Goal: Information Seeking & Learning: Learn about a topic

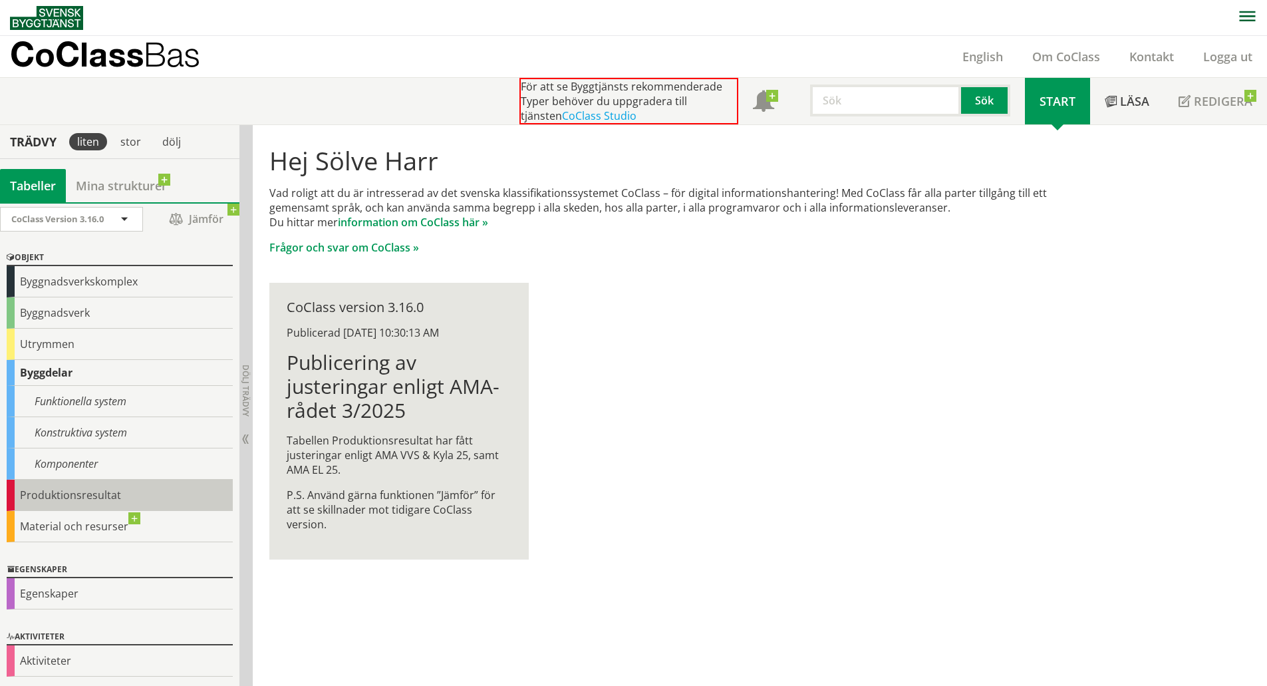
scroll to position [4, 0]
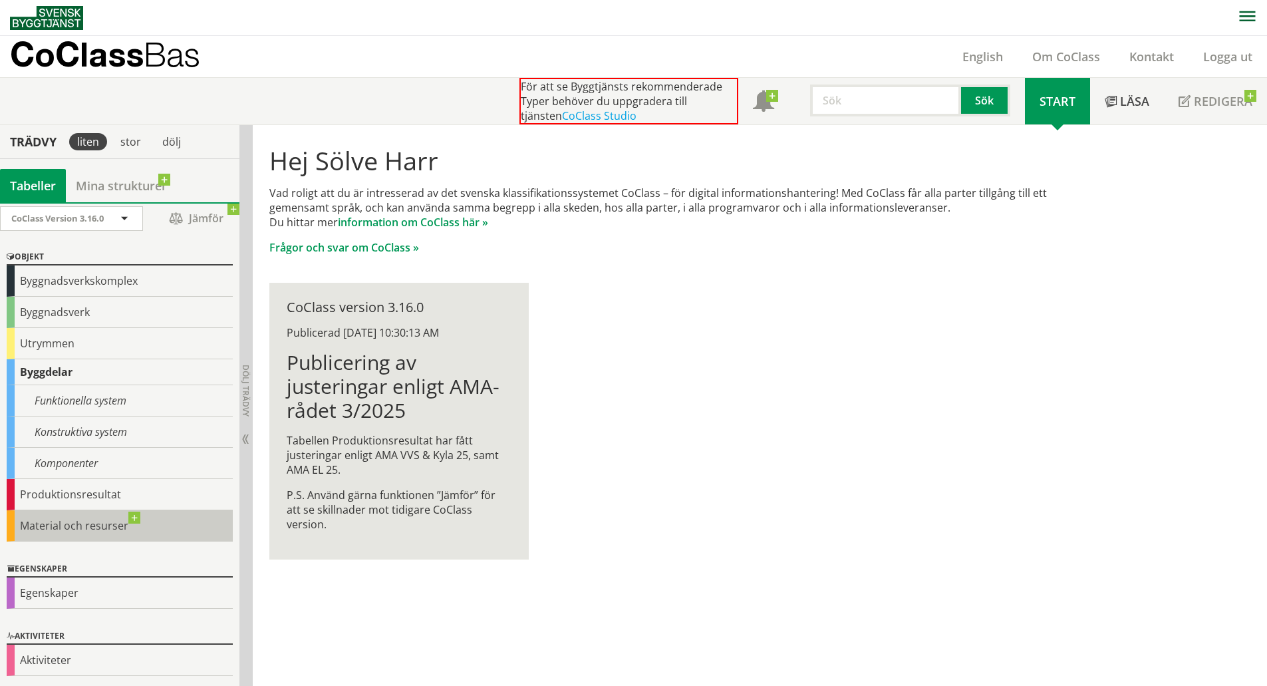
click at [82, 521] on div "Material och resurser" at bounding box center [120, 525] width 226 height 31
click at [90, 524] on div "Material och resurser" at bounding box center [120, 525] width 226 height 31
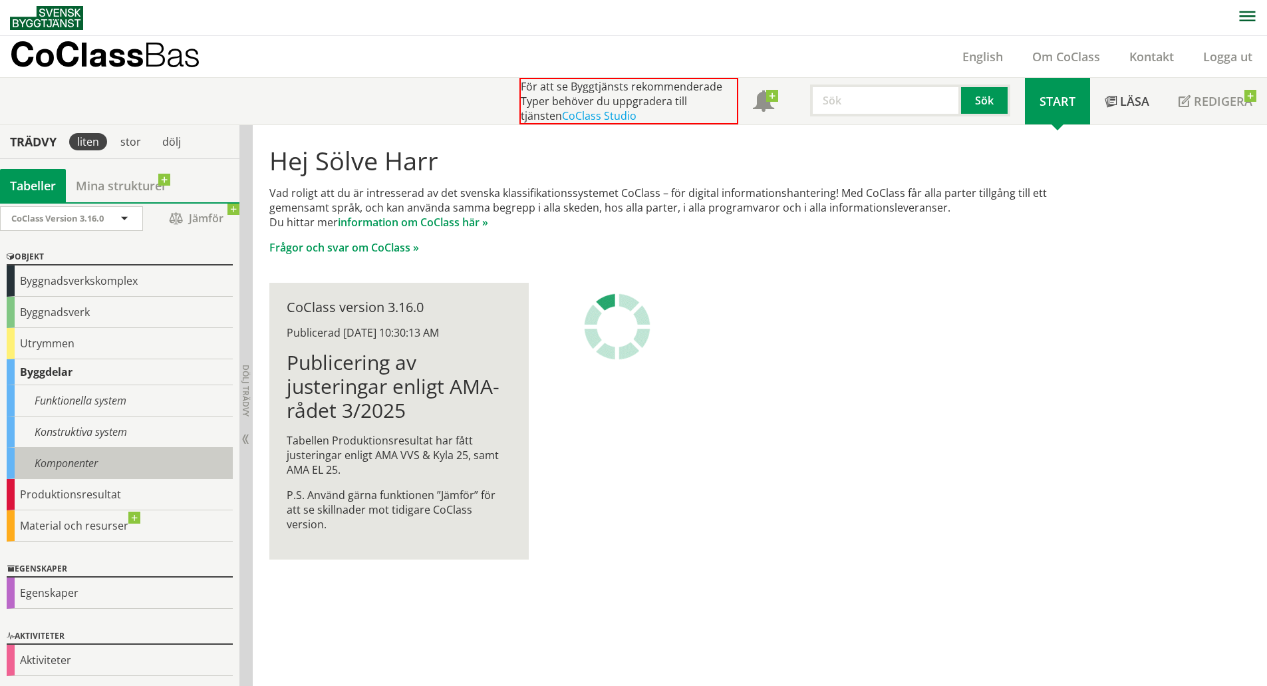
click at [81, 468] on div "Komponenter" at bounding box center [120, 463] width 226 height 31
click at [79, 460] on div "Komponenter" at bounding box center [120, 463] width 226 height 31
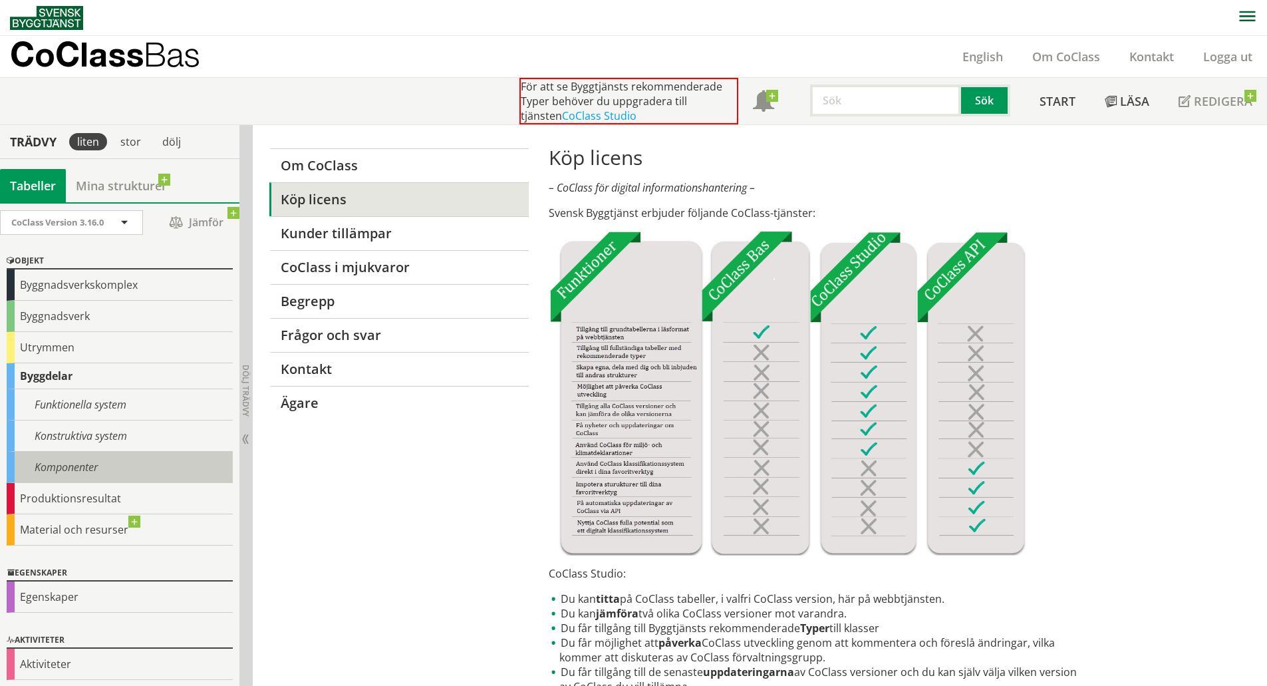
click at [102, 462] on div "Komponenter" at bounding box center [120, 467] width 226 height 31
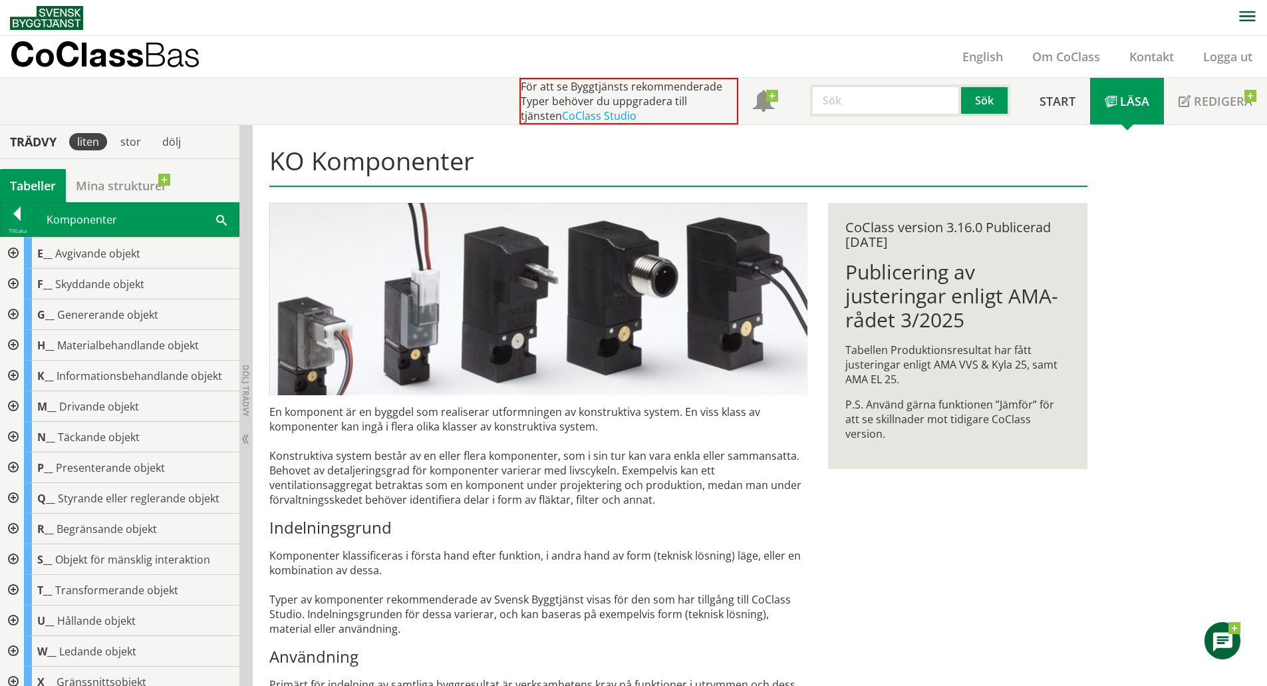
scroll to position [83, 0]
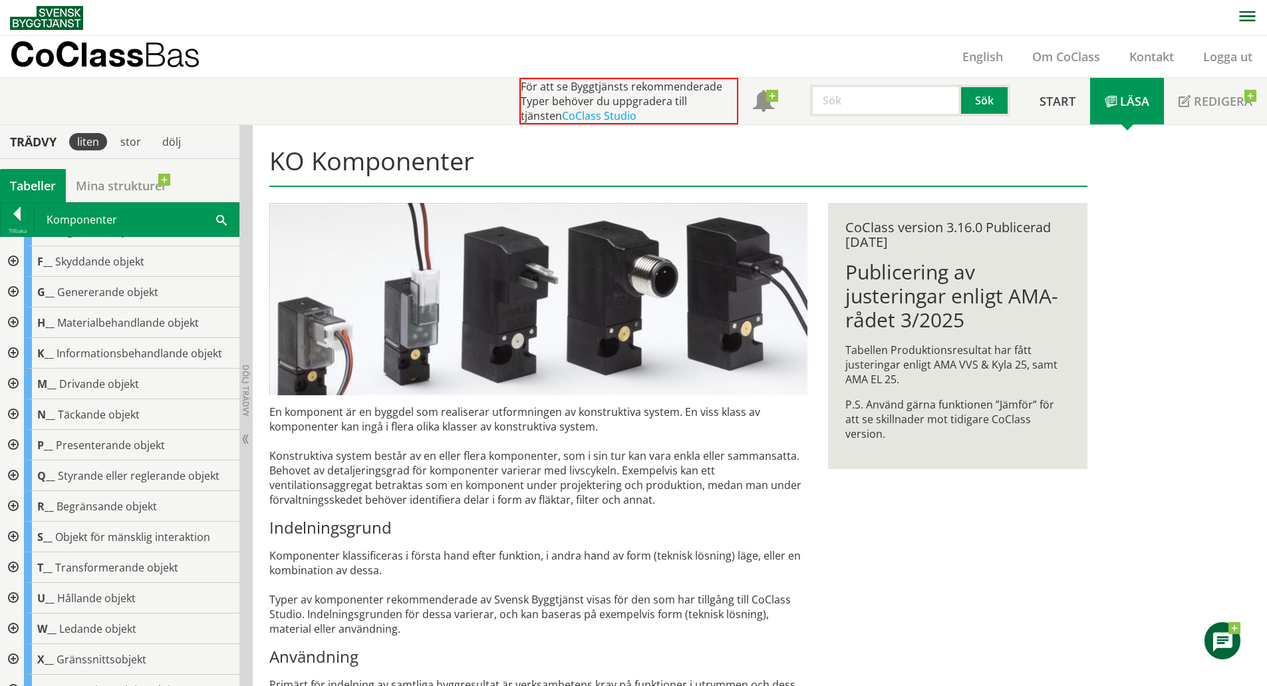
click at [16, 506] on div at bounding box center [12, 506] width 24 height 31
click at [27, 534] on div at bounding box center [23, 537] width 24 height 31
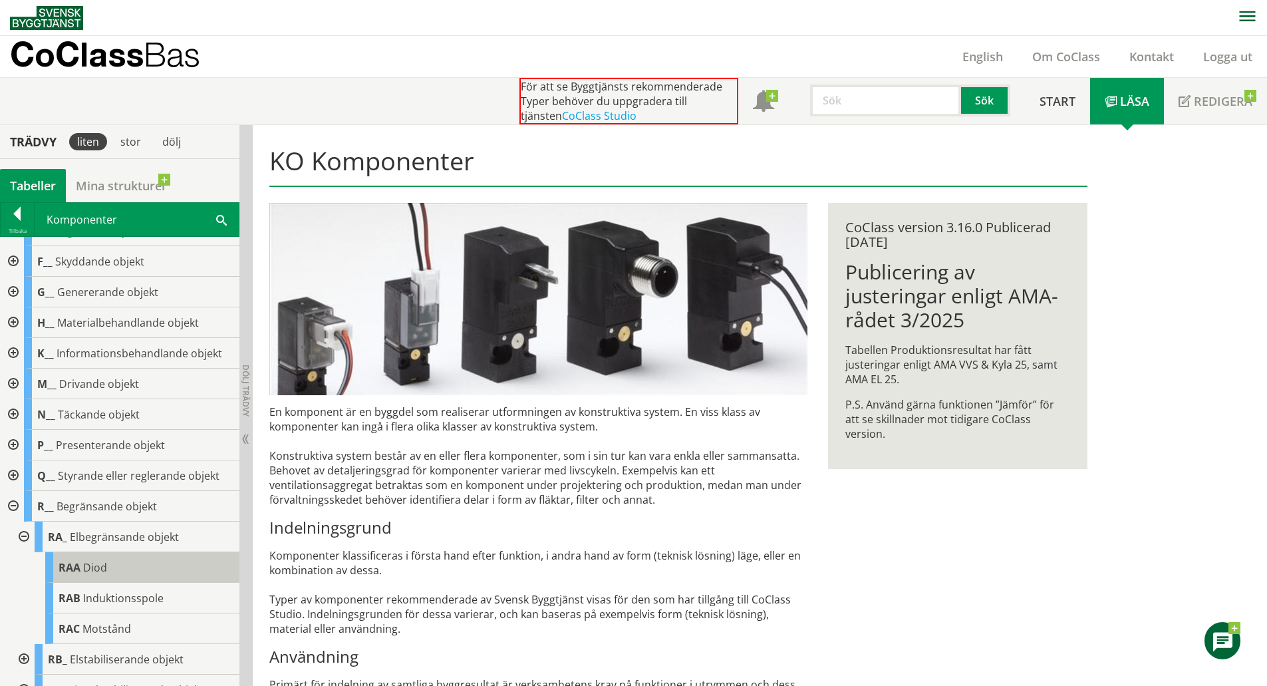
click at [102, 565] on span "Diod" at bounding box center [95, 567] width 24 height 15
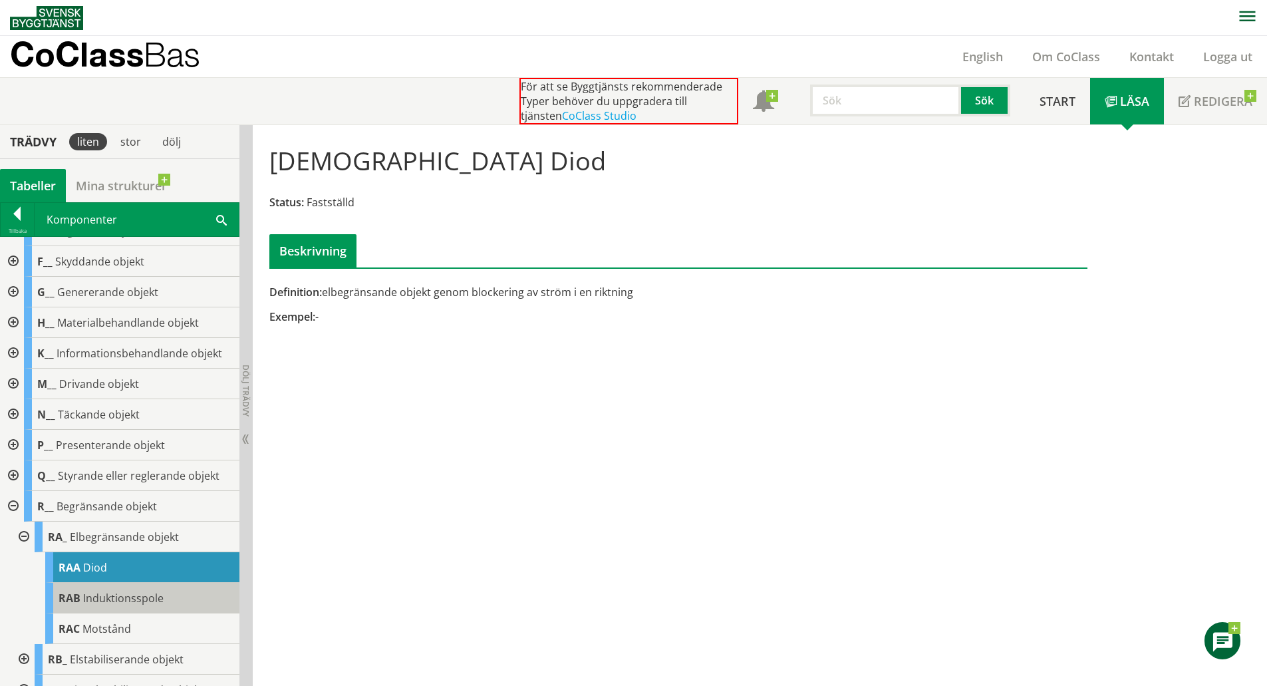
click at [148, 593] on span "Induktionsspole" at bounding box center [123, 598] width 80 height 15
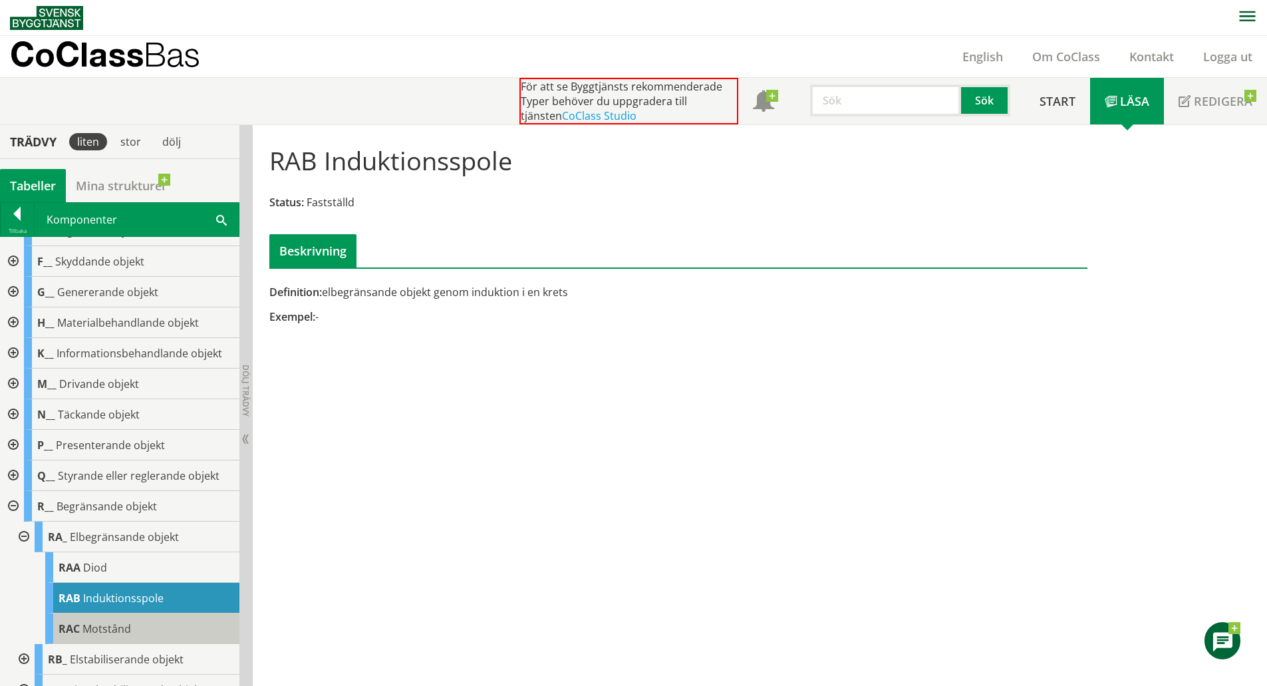
click at [129, 623] on span "Motstånd" at bounding box center [106, 628] width 49 height 15
